Goal: Obtain resource: Obtain resource

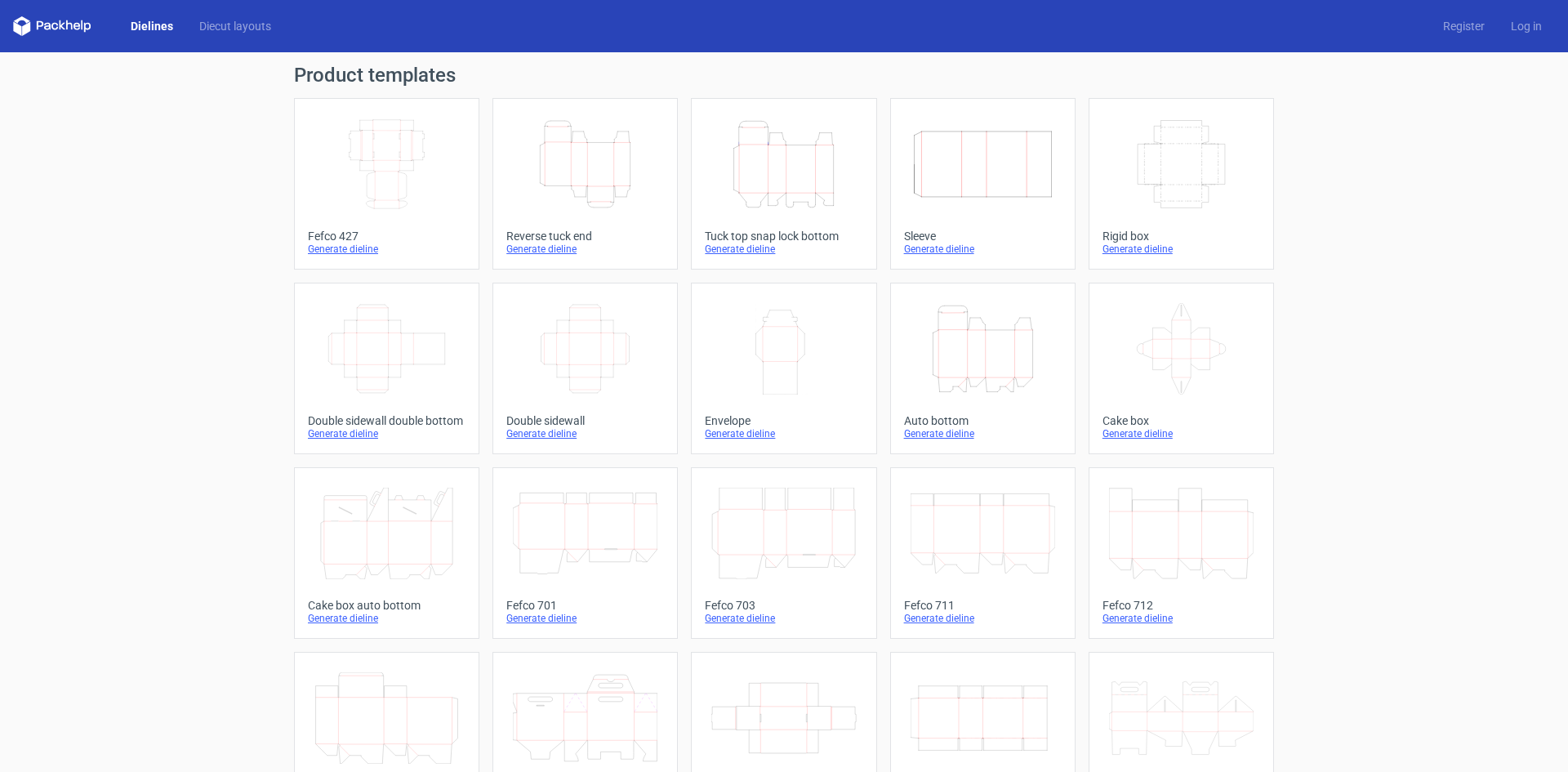
click at [780, 181] on icon "Height Depth Width" at bounding box center [784, 164] width 144 height 91
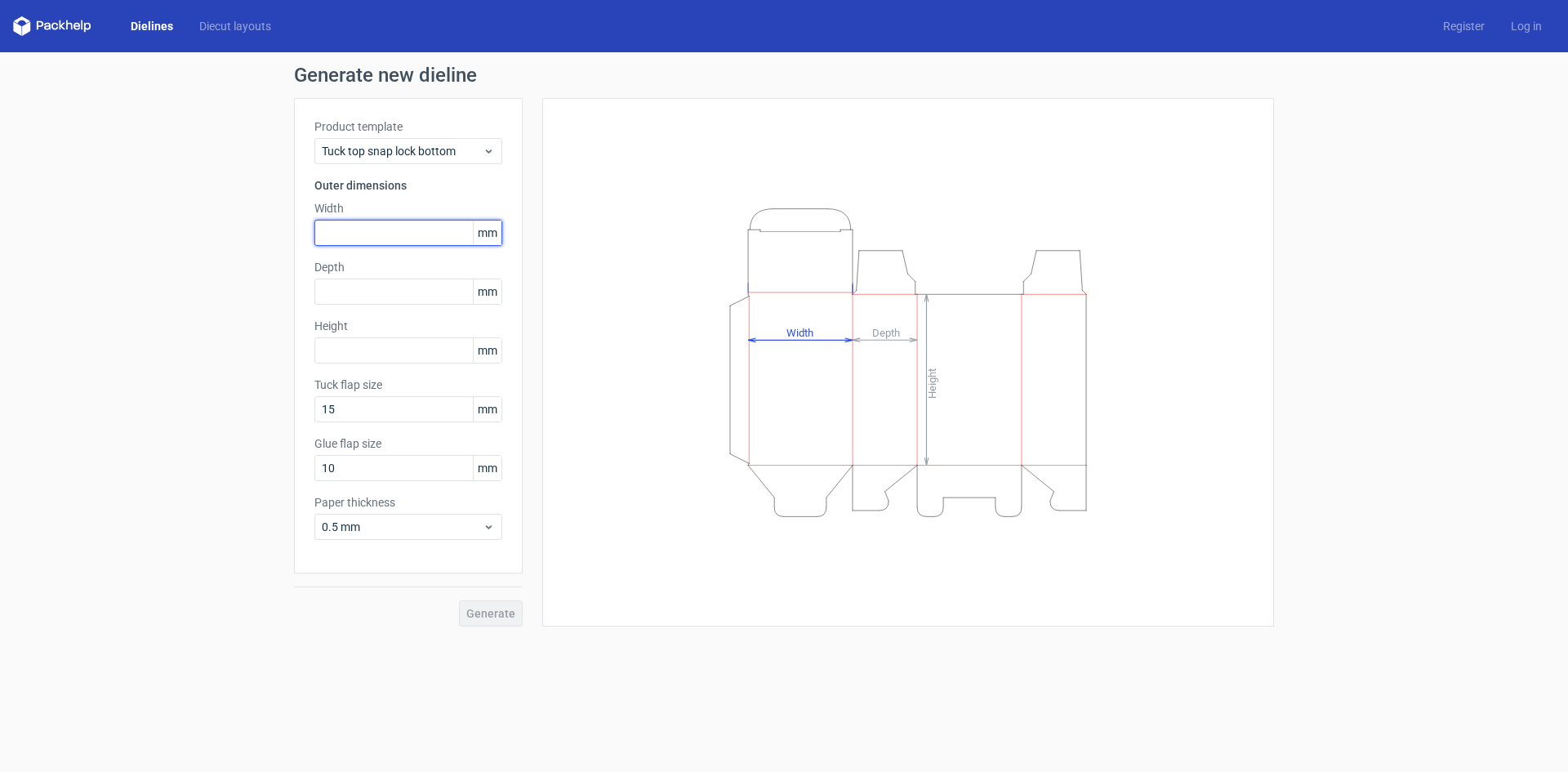
click at [372, 236] on input "text" at bounding box center [408, 233] width 188 height 26
type input "205"
click at [339, 284] on input "text" at bounding box center [408, 291] width 188 height 26
type input "163"
click at [401, 352] on input "text" at bounding box center [408, 351] width 188 height 26
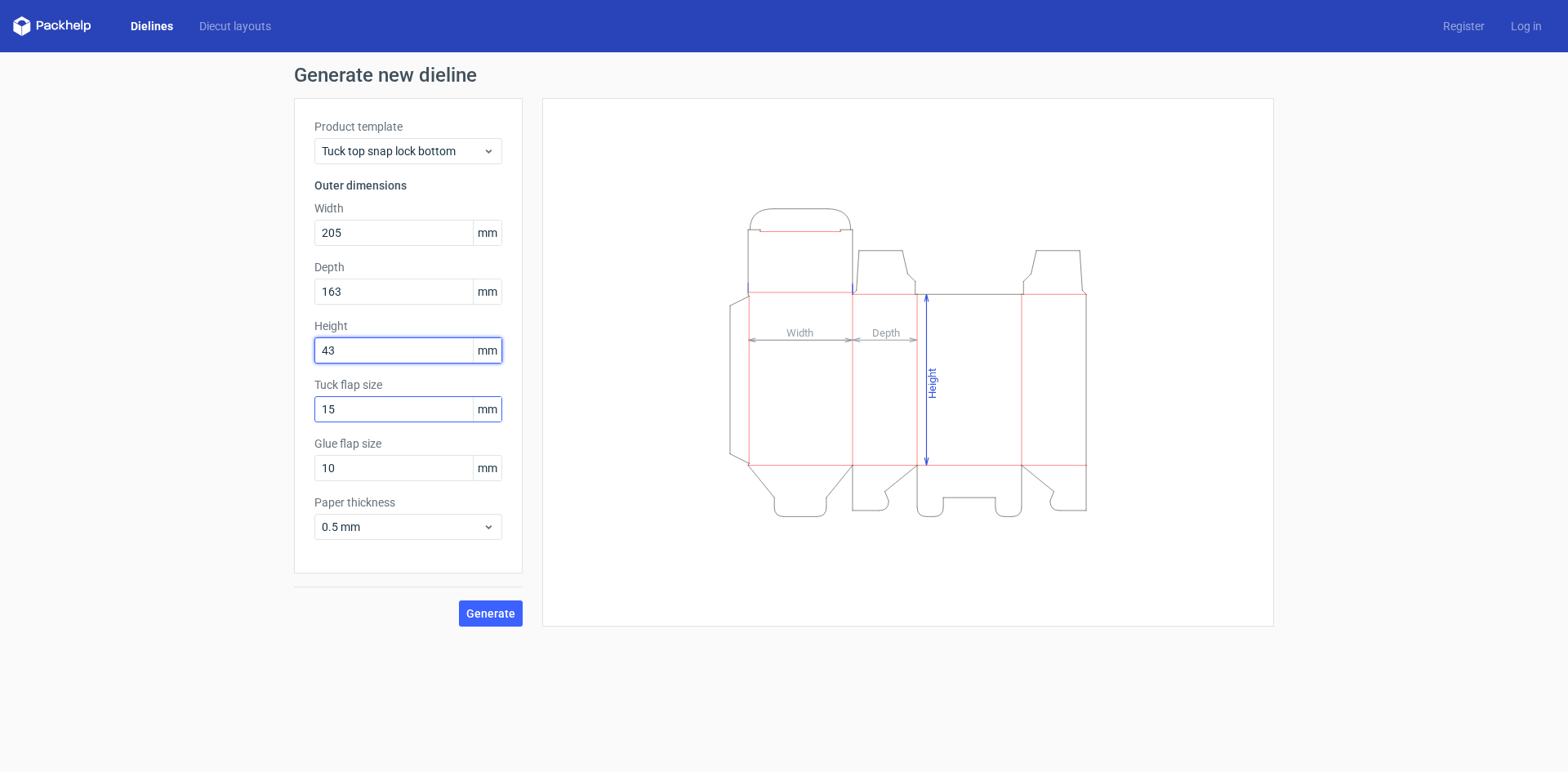
type input "43"
click at [365, 411] on input "15" at bounding box center [408, 409] width 188 height 26
click at [365, 412] on input "15" at bounding box center [408, 409] width 188 height 26
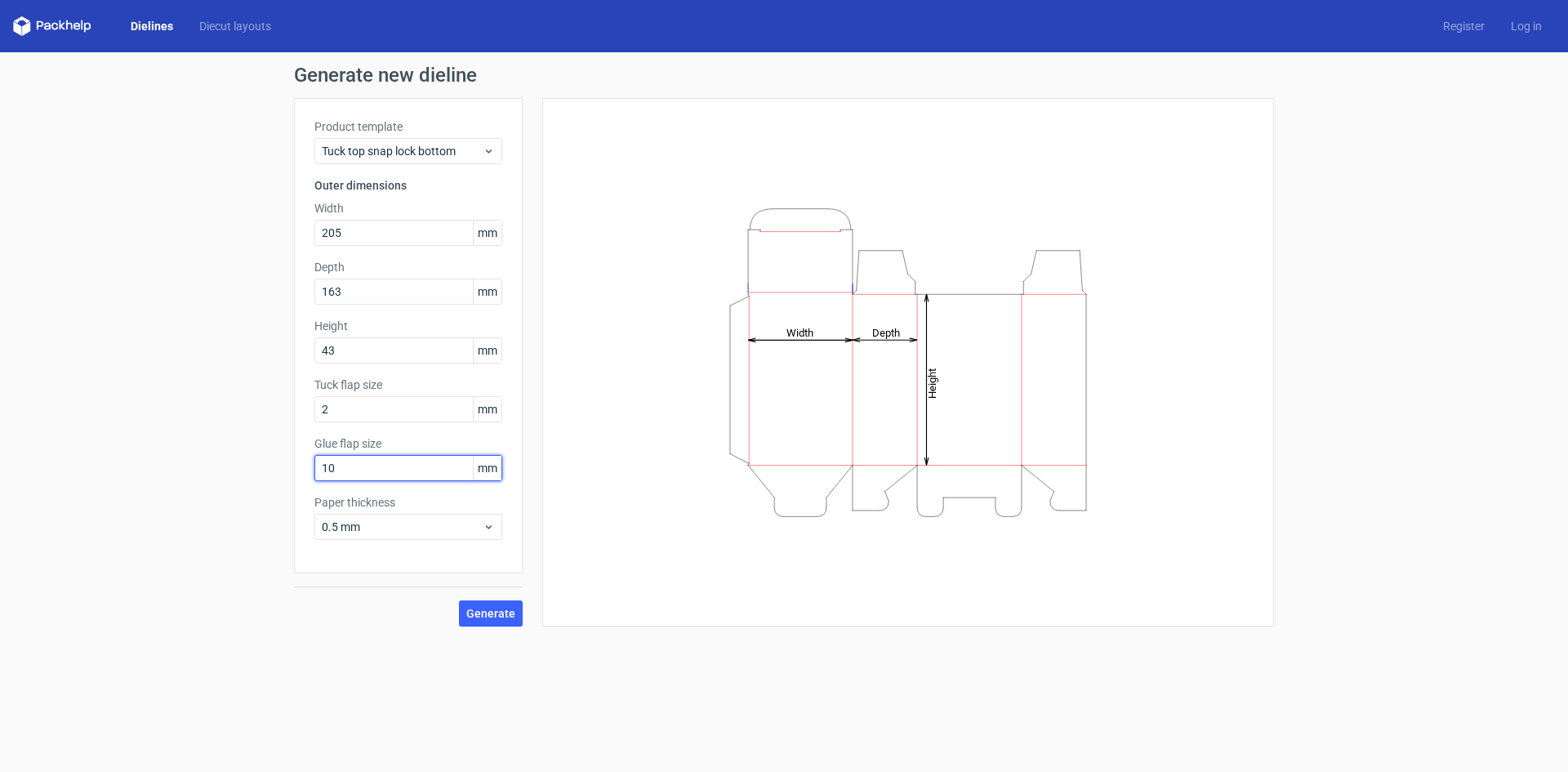
click at [349, 467] on input "10" at bounding box center [408, 468] width 188 height 26
click at [351, 410] on input "2" at bounding box center [408, 409] width 188 height 26
type input "20"
click at [338, 474] on input "10" at bounding box center [408, 468] width 188 height 26
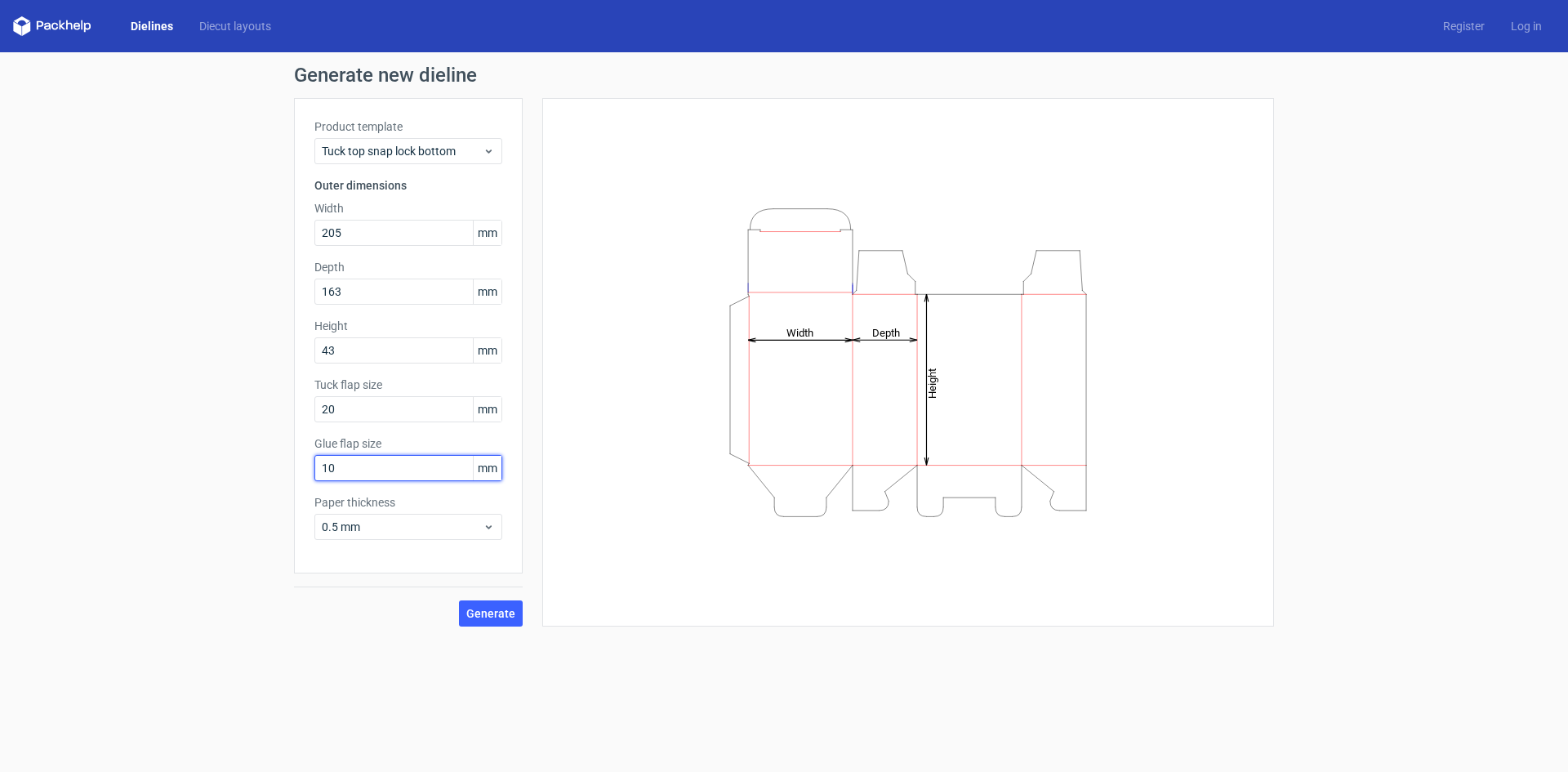
click at [338, 474] on input "10" at bounding box center [408, 468] width 188 height 26
type input "20"
drag, startPoint x: 349, startPoint y: 510, endPoint x: 363, endPoint y: 546, distance: 38.6
click at [349, 512] on div "Paper thickness 0.5 mm" at bounding box center [408, 517] width 188 height 46
click at [364, 546] on div "Product template Tuck top snap lock bottom Outer dimensions Width 205 mm Depth …" at bounding box center [408, 335] width 229 height 475
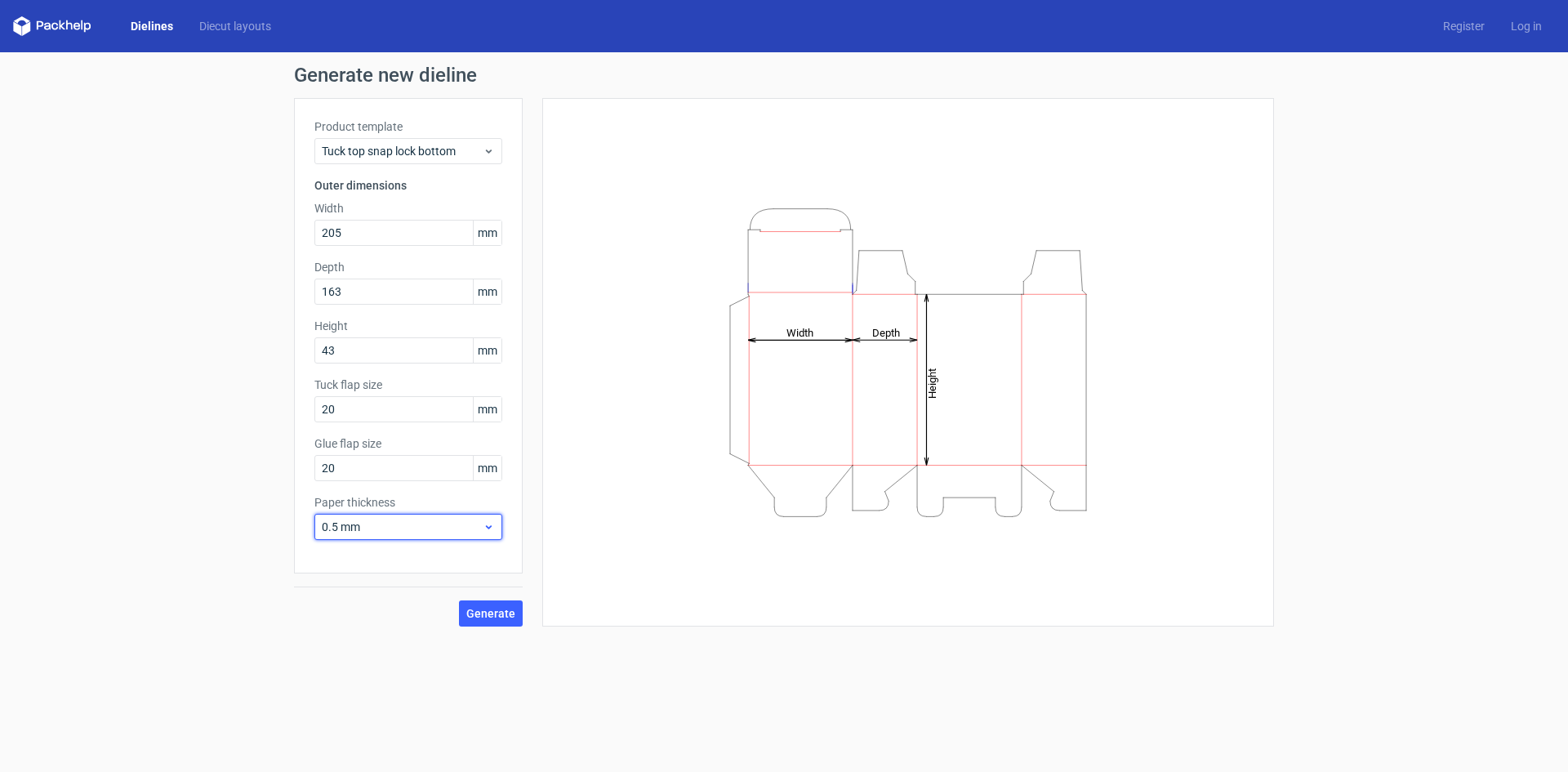
click at [369, 534] on span "0.5 mm" at bounding box center [402, 527] width 161 height 16
click at [381, 572] on div "0.4 mm" at bounding box center [408, 563] width 174 height 26
click at [478, 620] on span "Generate" at bounding box center [491, 613] width 49 height 11
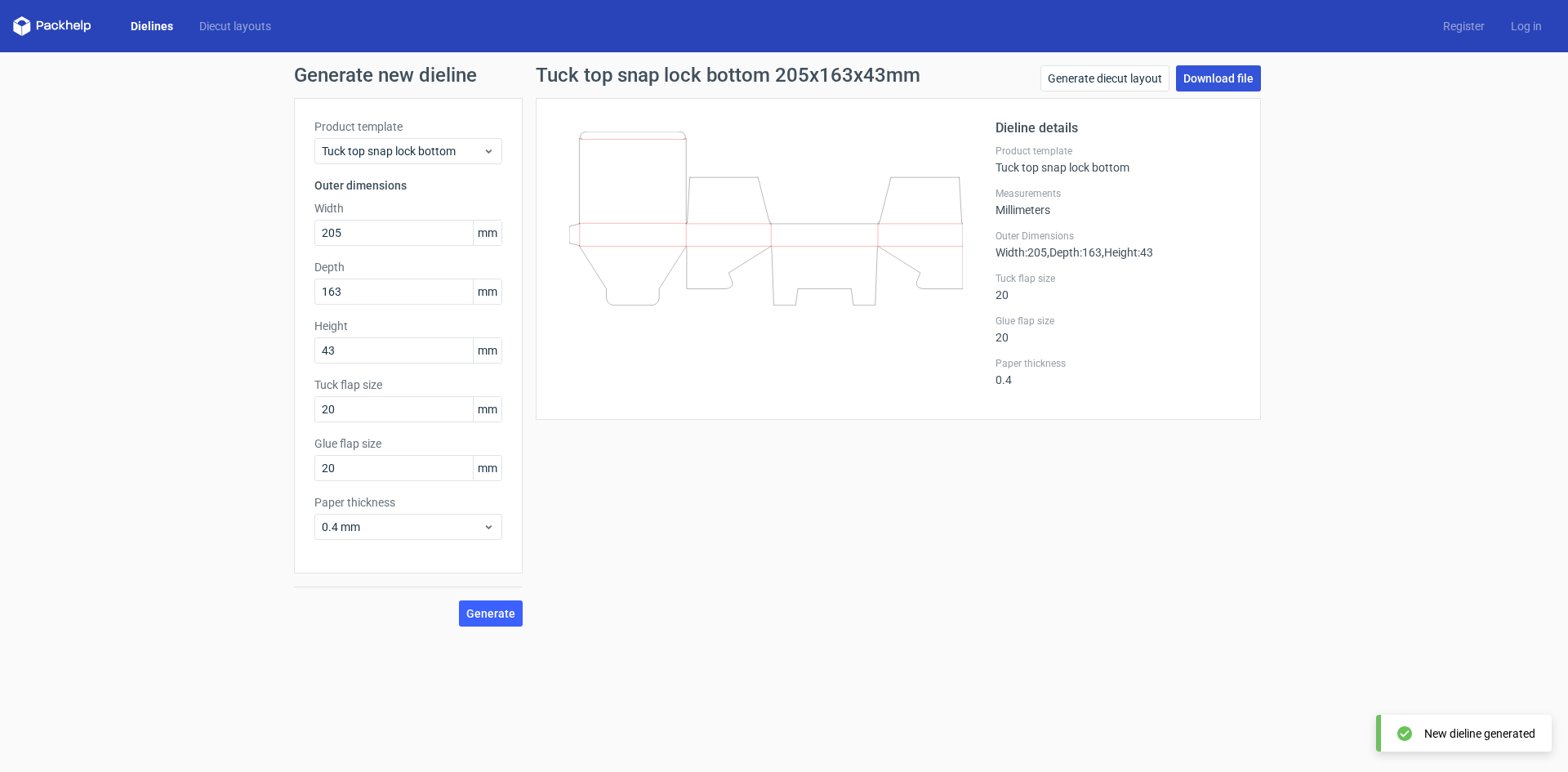
click at [1253, 81] on link "Download file" at bounding box center [1218, 78] width 85 height 26
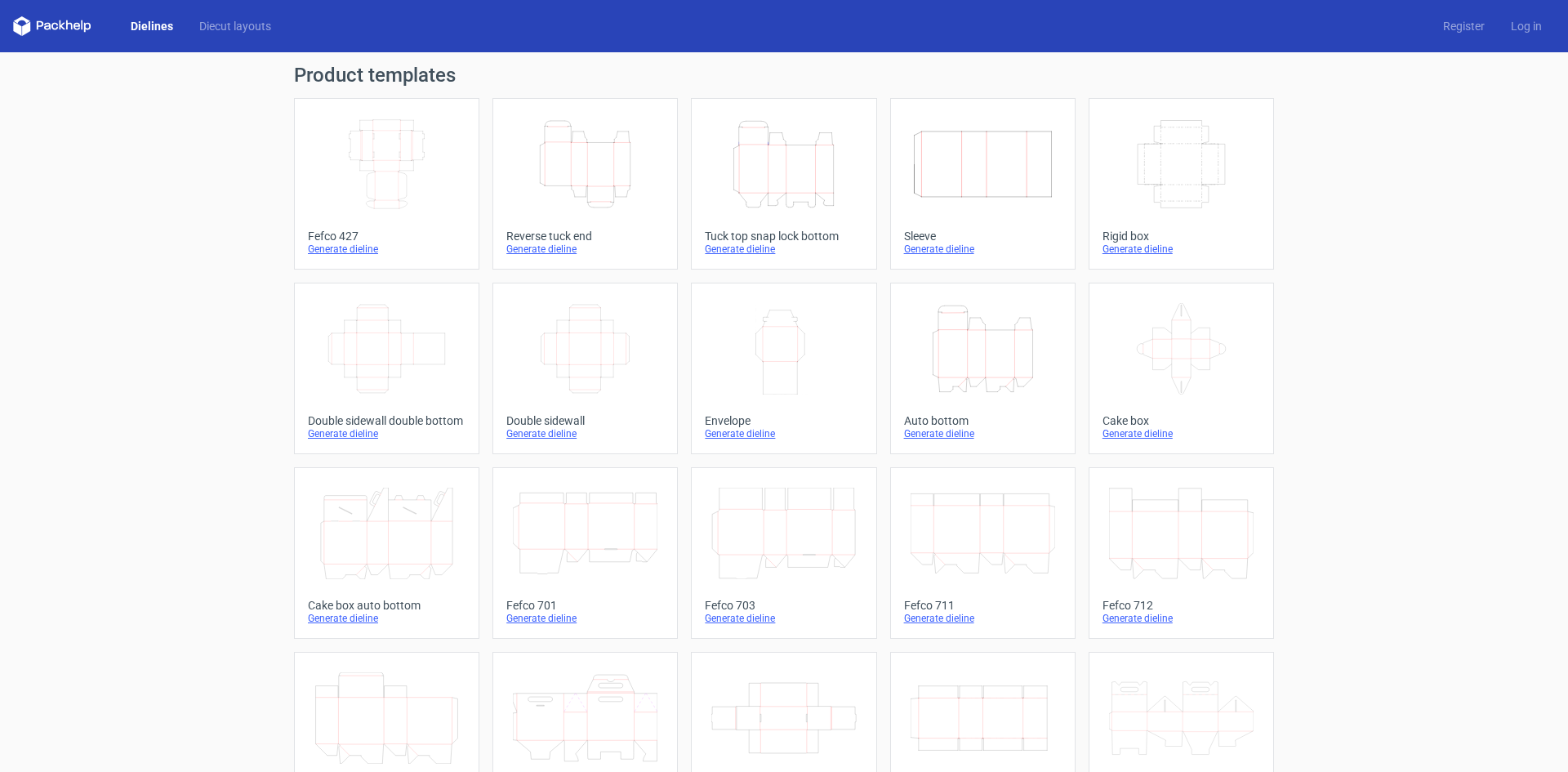
click at [940, 385] on icon "Height Depth Width" at bounding box center [983, 349] width 144 height 91
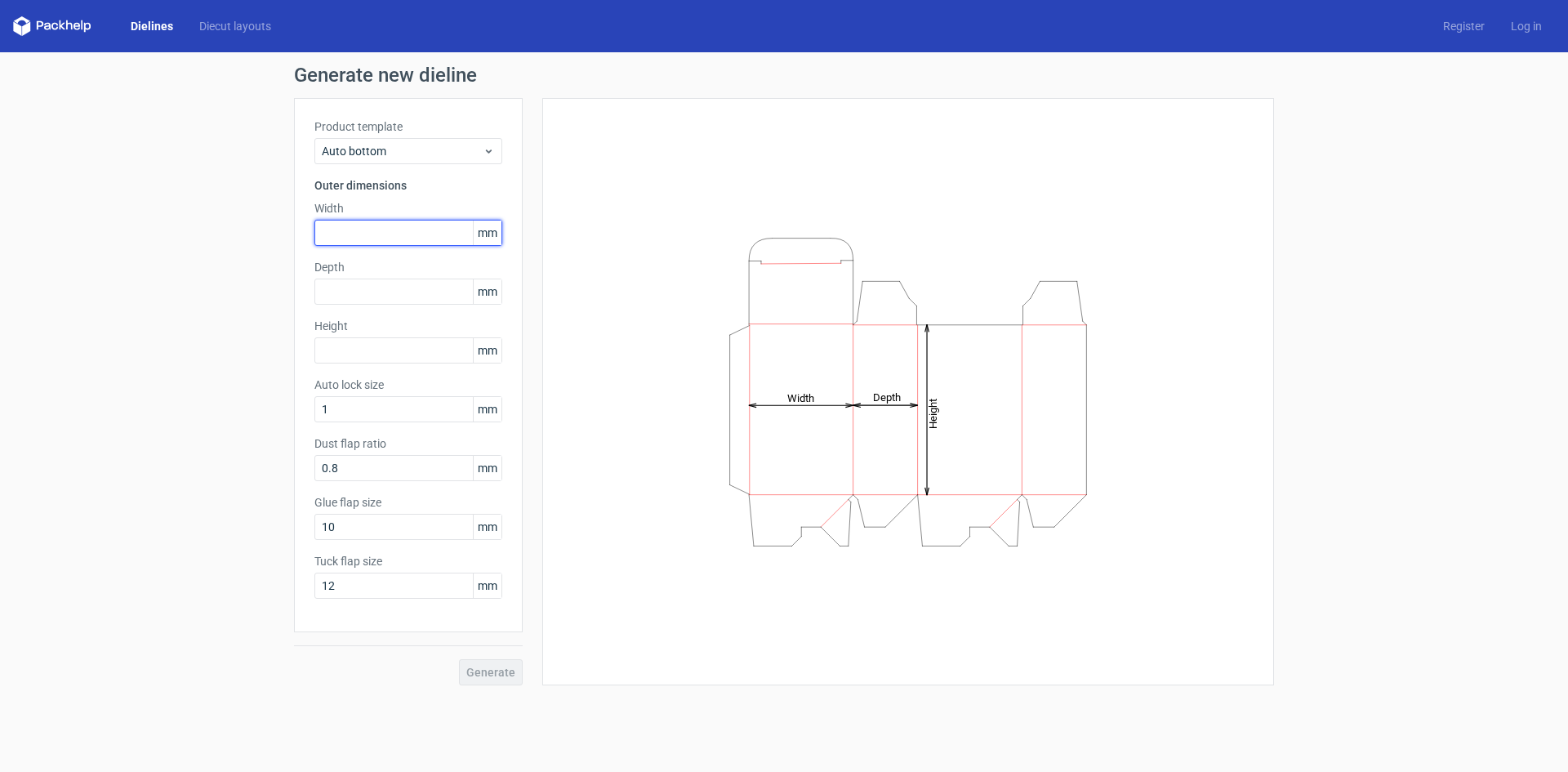
click at [356, 230] on input "text" at bounding box center [408, 233] width 188 height 26
type input "50"
type input "2"
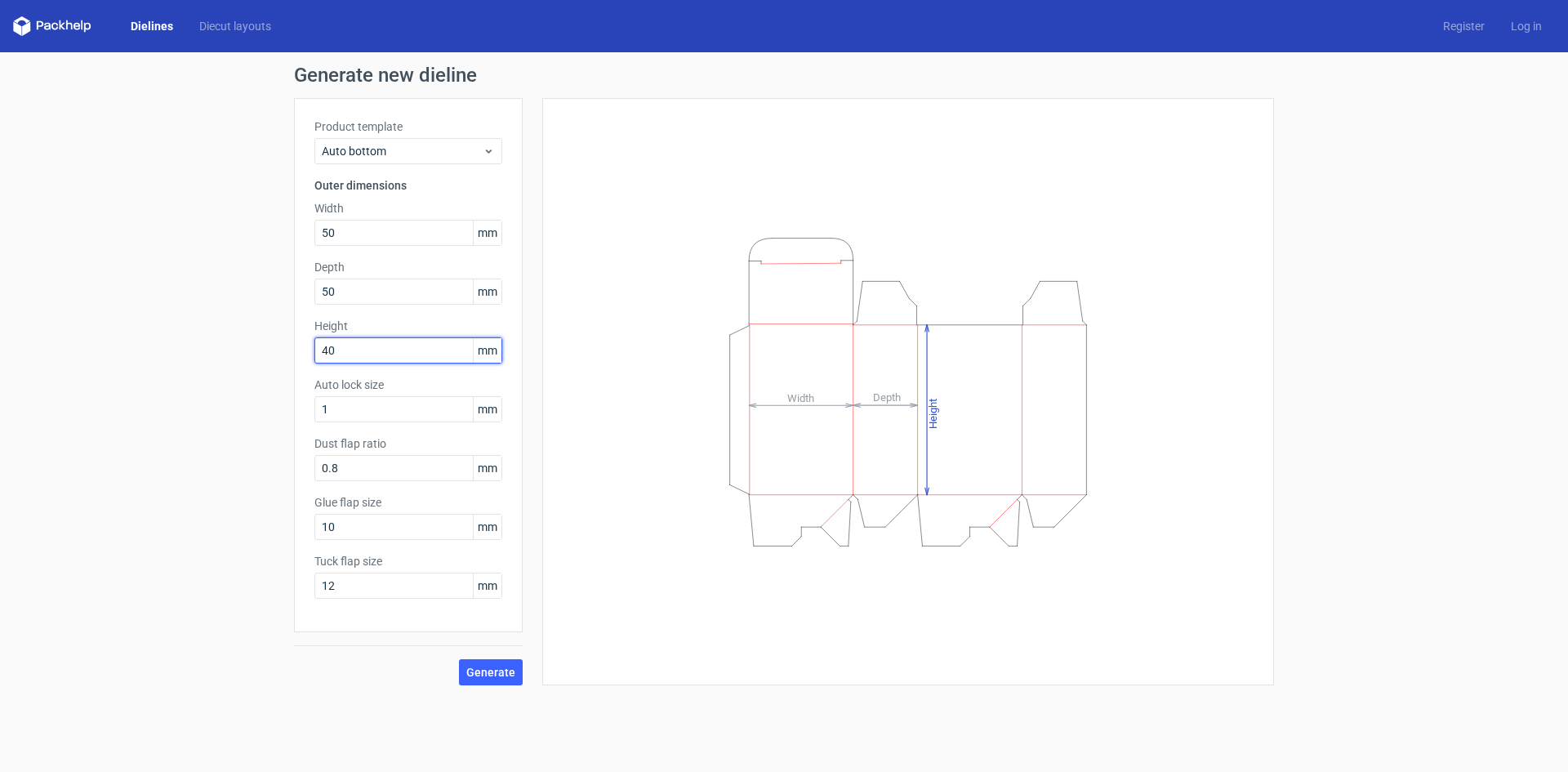
type input "40"
click at [711, 771] on html "Dielines Diecut layouts Register Log in Generate new dieline Product template A…" at bounding box center [784, 386] width 1568 height 772
click at [487, 676] on span "Generate" at bounding box center [491, 672] width 49 height 11
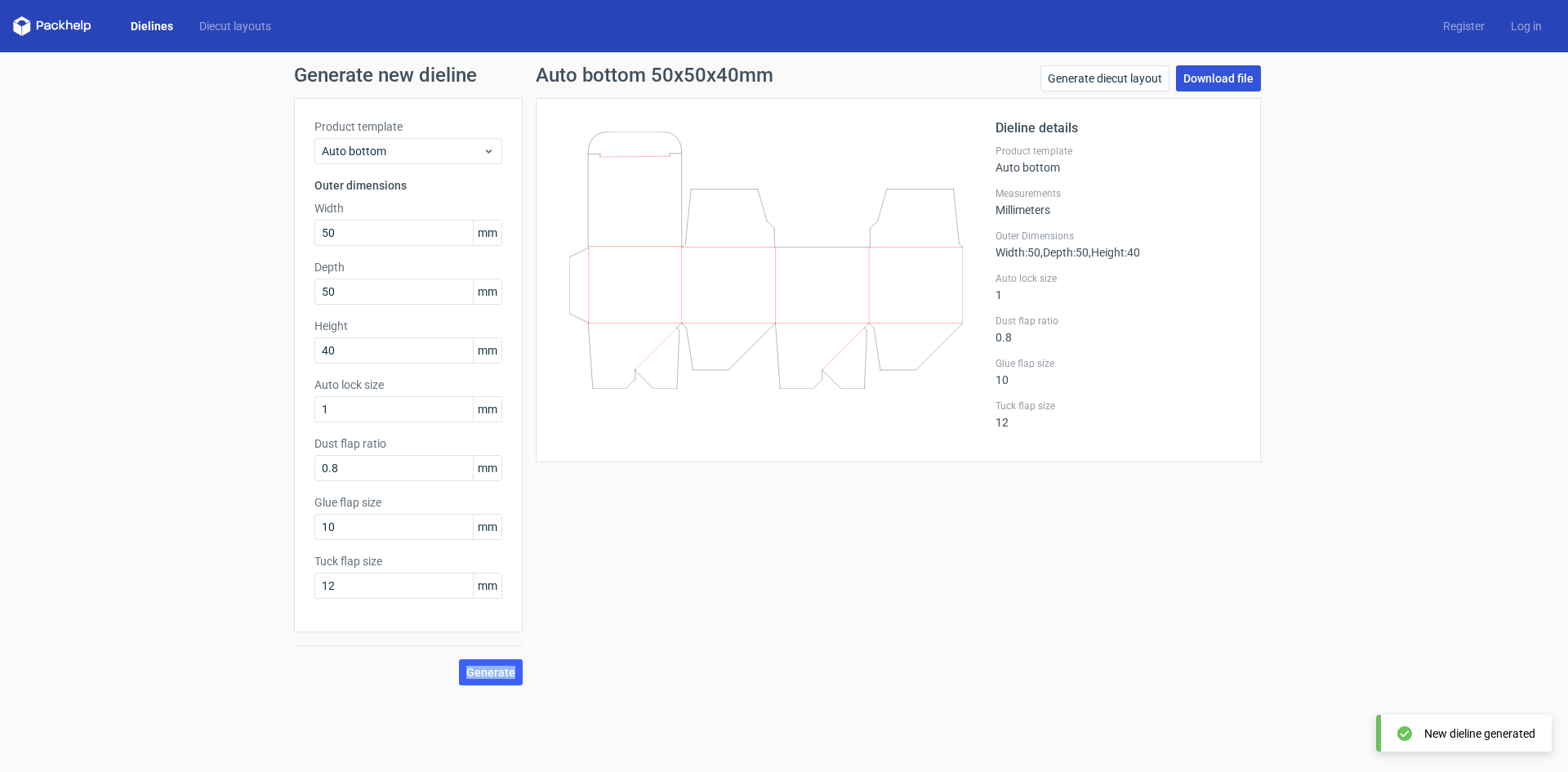
click at [1203, 83] on link "Download file" at bounding box center [1218, 78] width 85 height 26
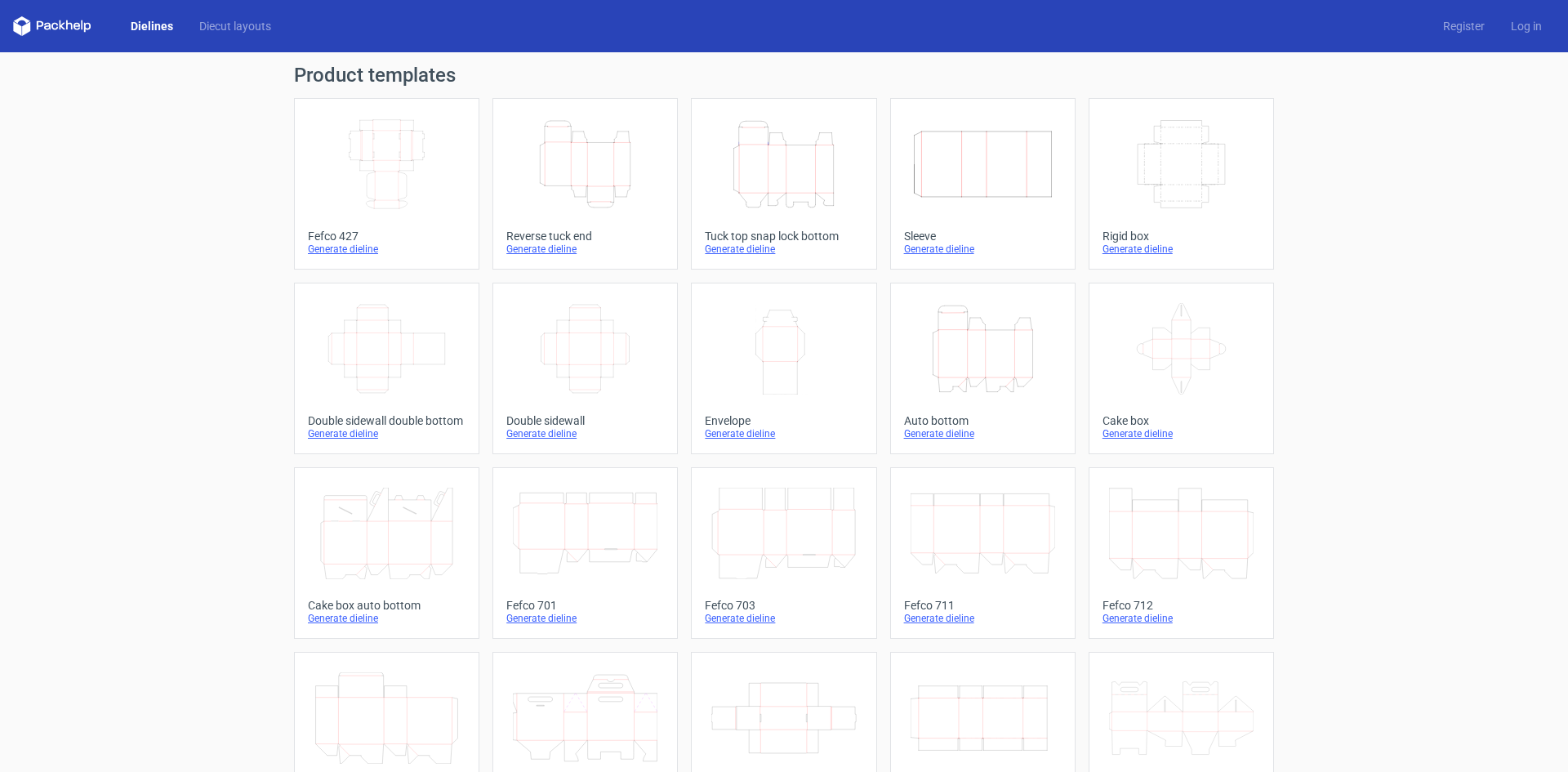
click at [728, 196] on icon "Height Depth Width" at bounding box center [784, 164] width 144 height 91
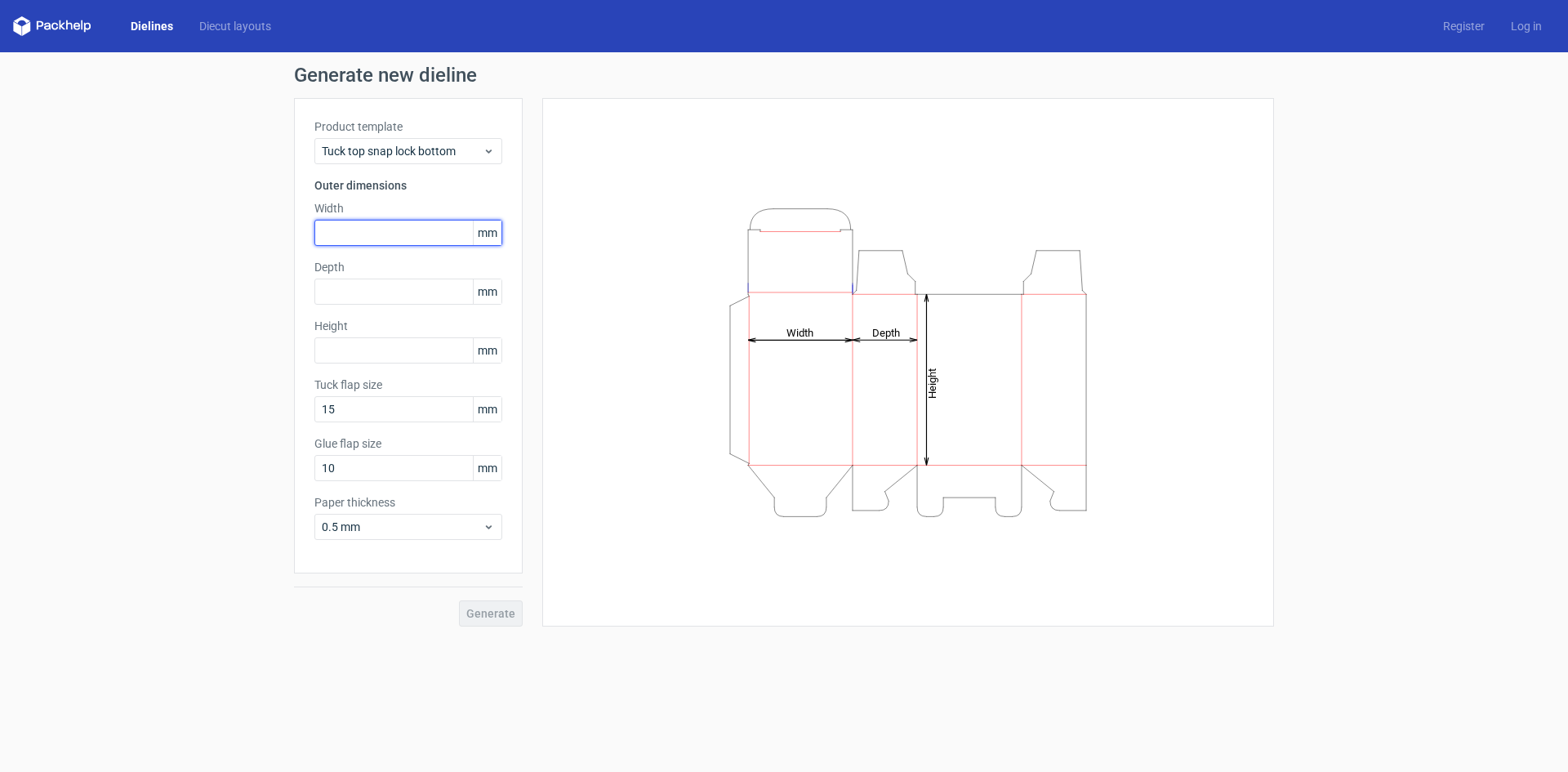
click at [409, 229] on input "text" at bounding box center [408, 233] width 188 height 26
type input "205"
click at [367, 295] on input "text" at bounding box center [408, 291] width 188 height 26
type input "162"
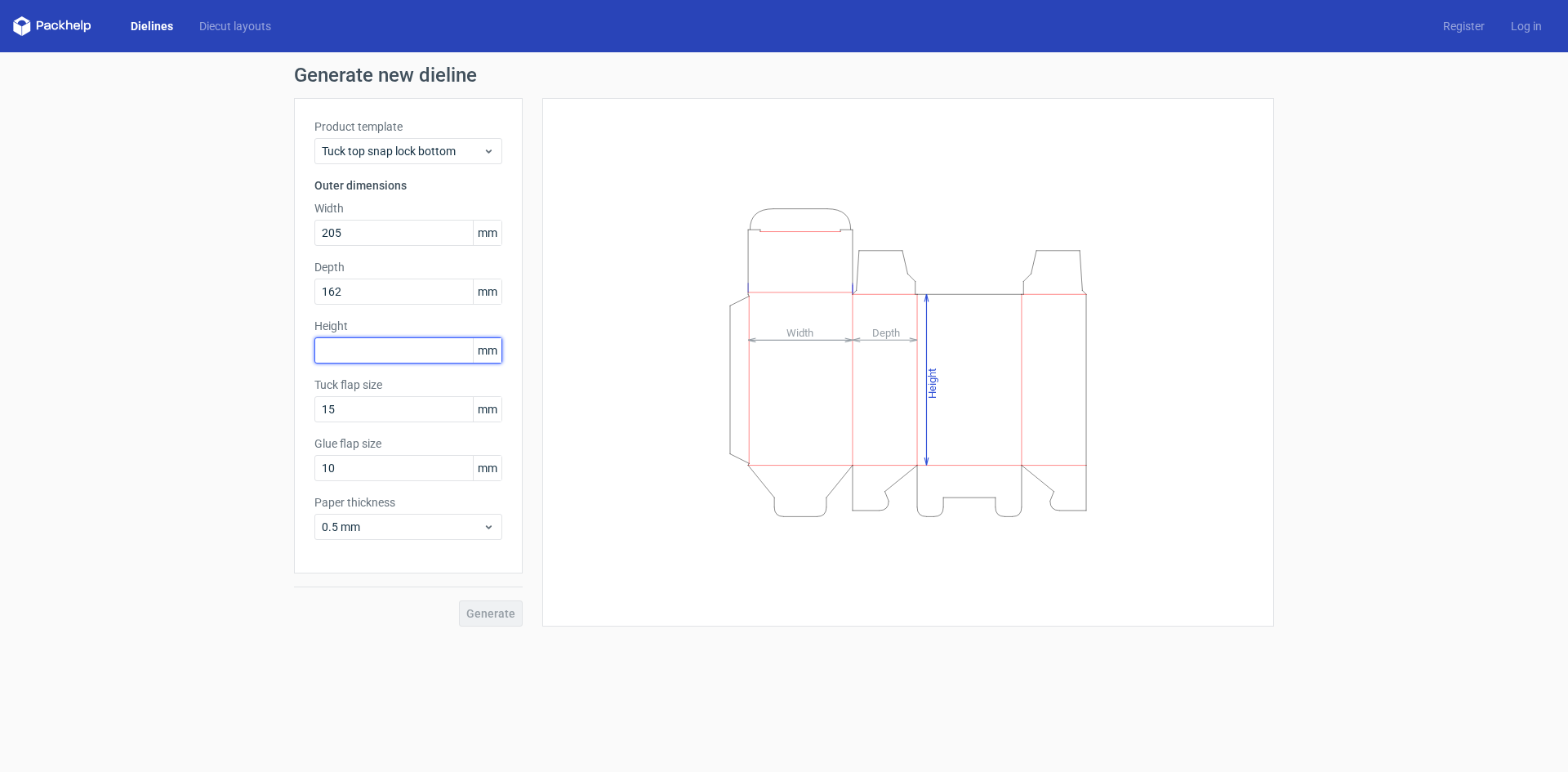
click at [363, 350] on input "text" at bounding box center [408, 351] width 188 height 26
type input "43"
click at [375, 407] on input "15" at bounding box center [408, 409] width 188 height 26
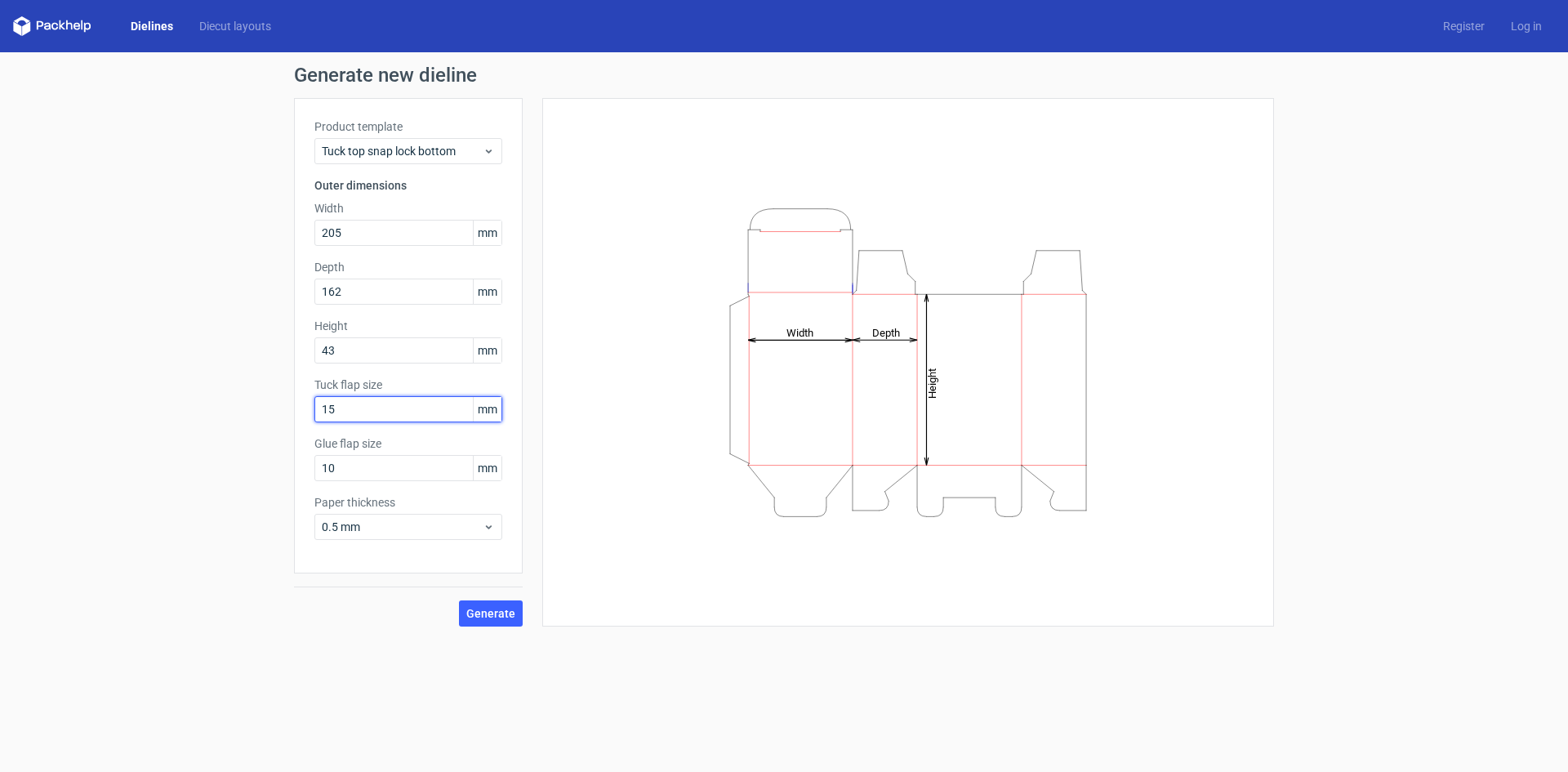
click at [393, 416] on input "15" at bounding box center [408, 409] width 188 height 26
type input "20"
click at [438, 514] on div "0.5 mm" at bounding box center [408, 527] width 188 height 26
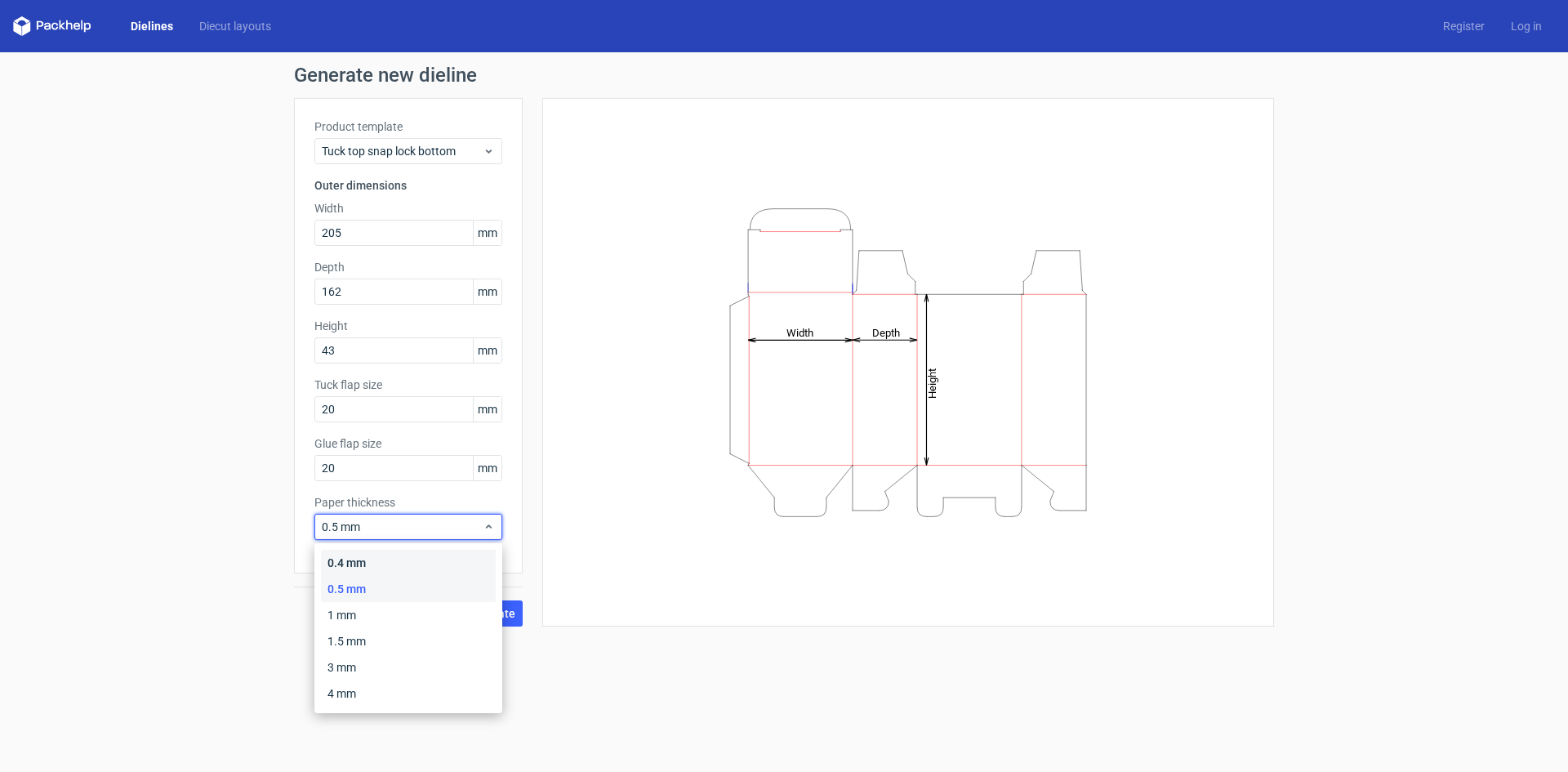
click at [419, 571] on div "0.4 mm" at bounding box center [408, 563] width 174 height 26
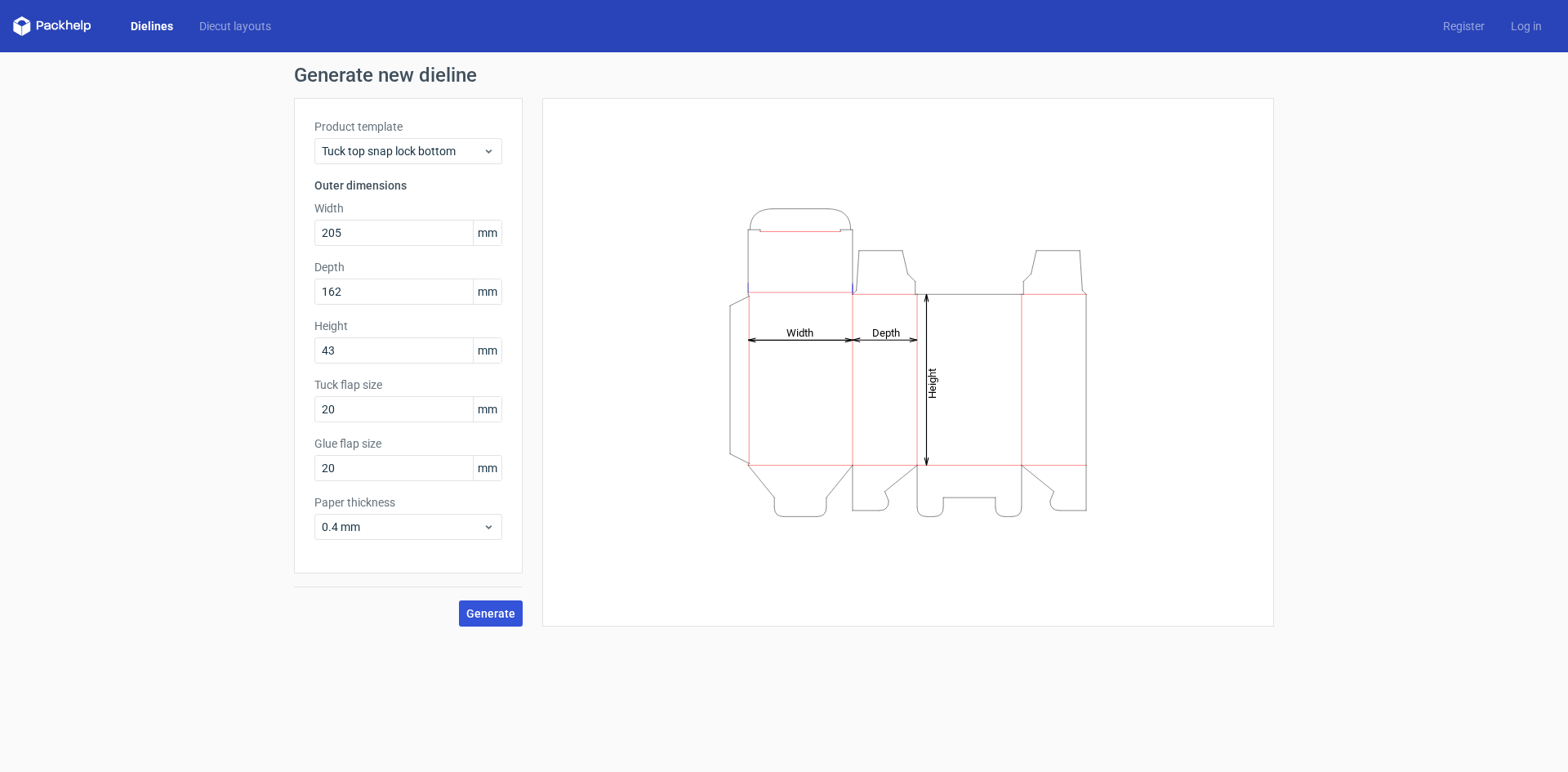
click at [513, 624] on button "Generate" at bounding box center [491, 614] width 64 height 26
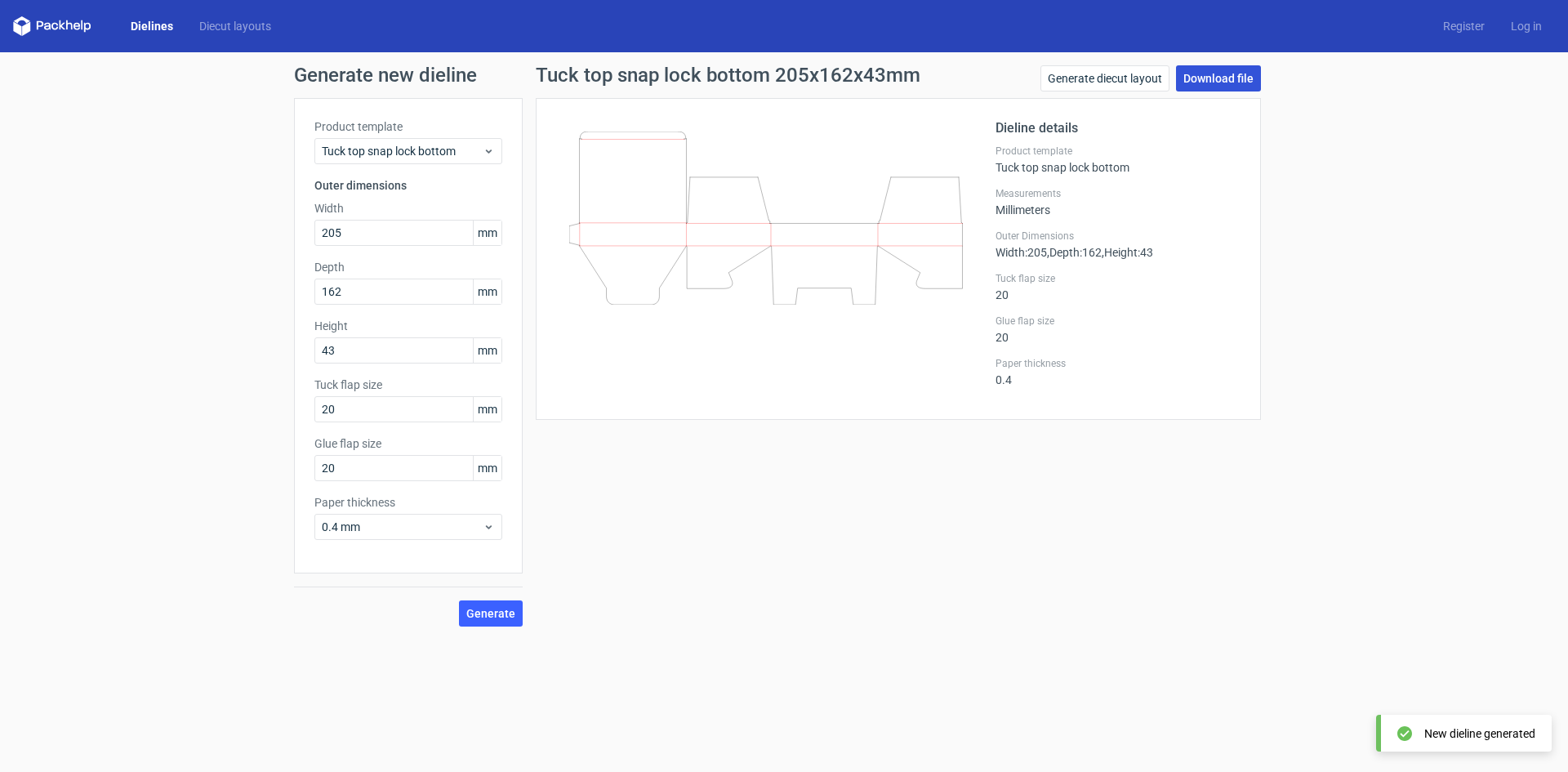
click at [1229, 83] on link "Download file" at bounding box center [1218, 78] width 85 height 26
click at [486, 613] on span "Generate" at bounding box center [491, 613] width 49 height 11
click at [1235, 68] on link "Download file" at bounding box center [1218, 78] width 85 height 26
click at [509, 615] on span "Generate" at bounding box center [491, 613] width 49 height 11
click at [508, 615] on span "Generate" at bounding box center [491, 613] width 49 height 11
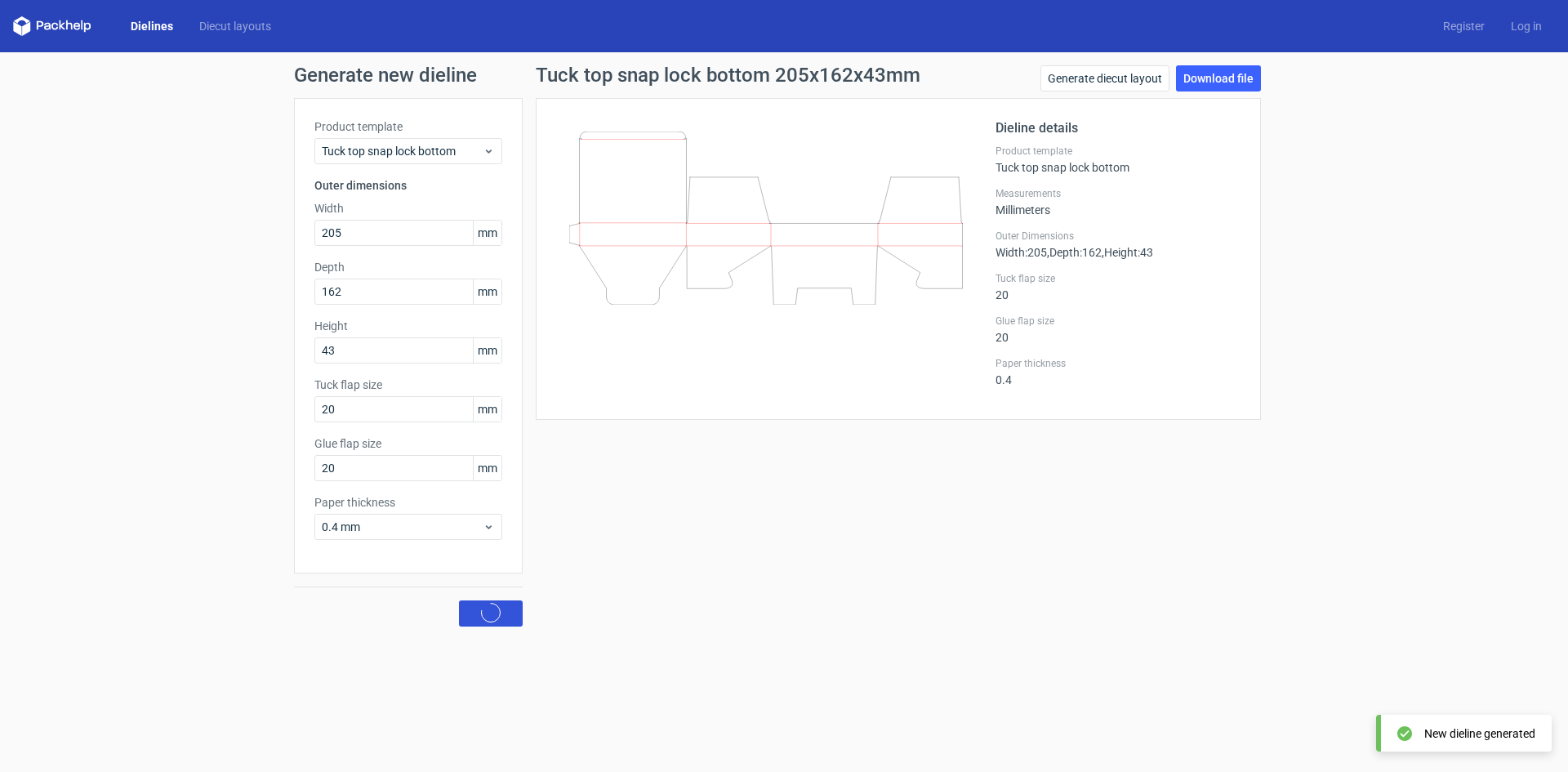
click at [508, 615] on span "Generate" at bounding box center [491, 613] width 49 height 11
click at [508, 616] on span "Generate" at bounding box center [491, 613] width 49 height 11
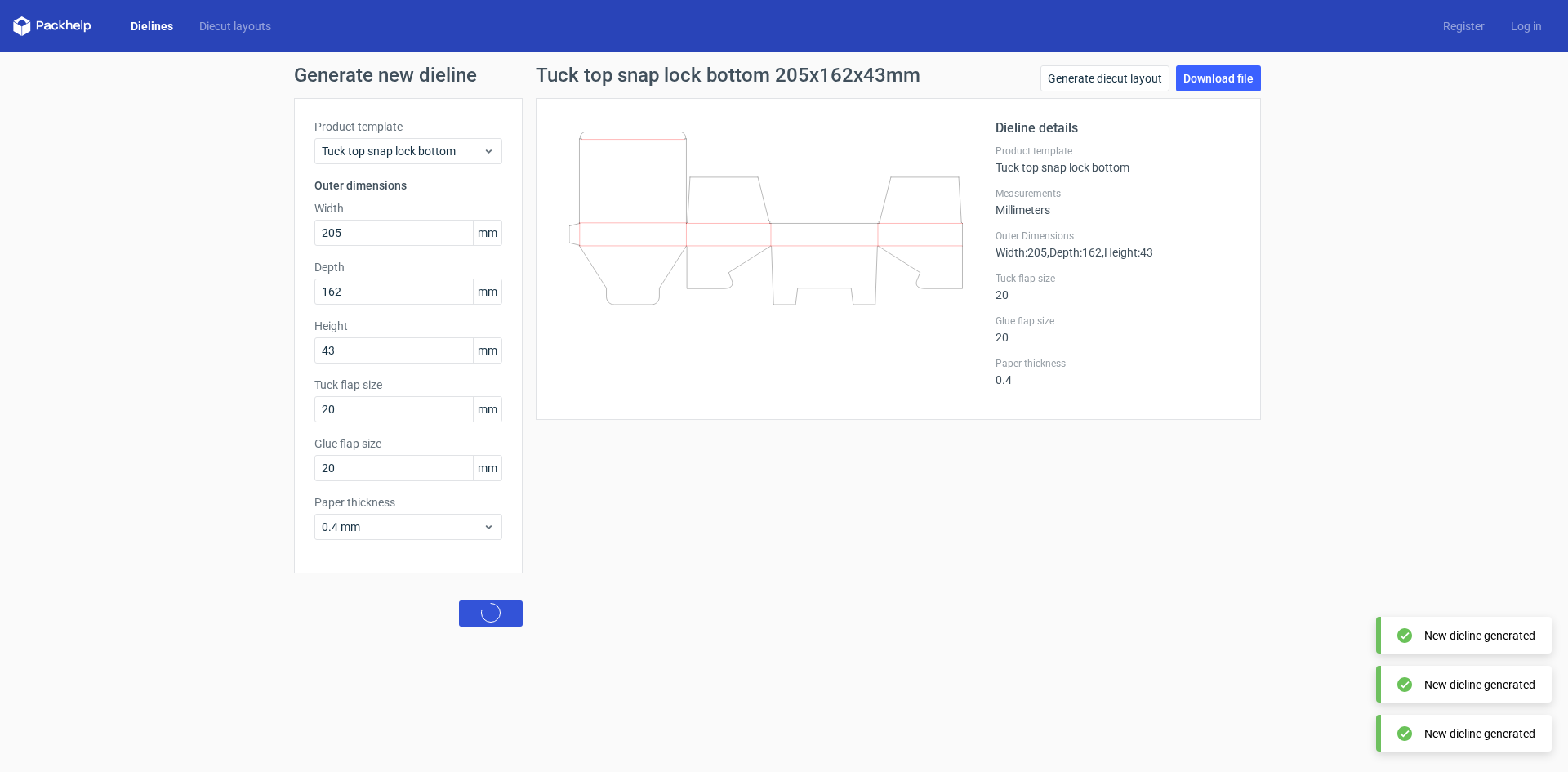
click at [508, 616] on span "Generate" at bounding box center [491, 613] width 49 height 11
